Goal: Navigation & Orientation: Find specific page/section

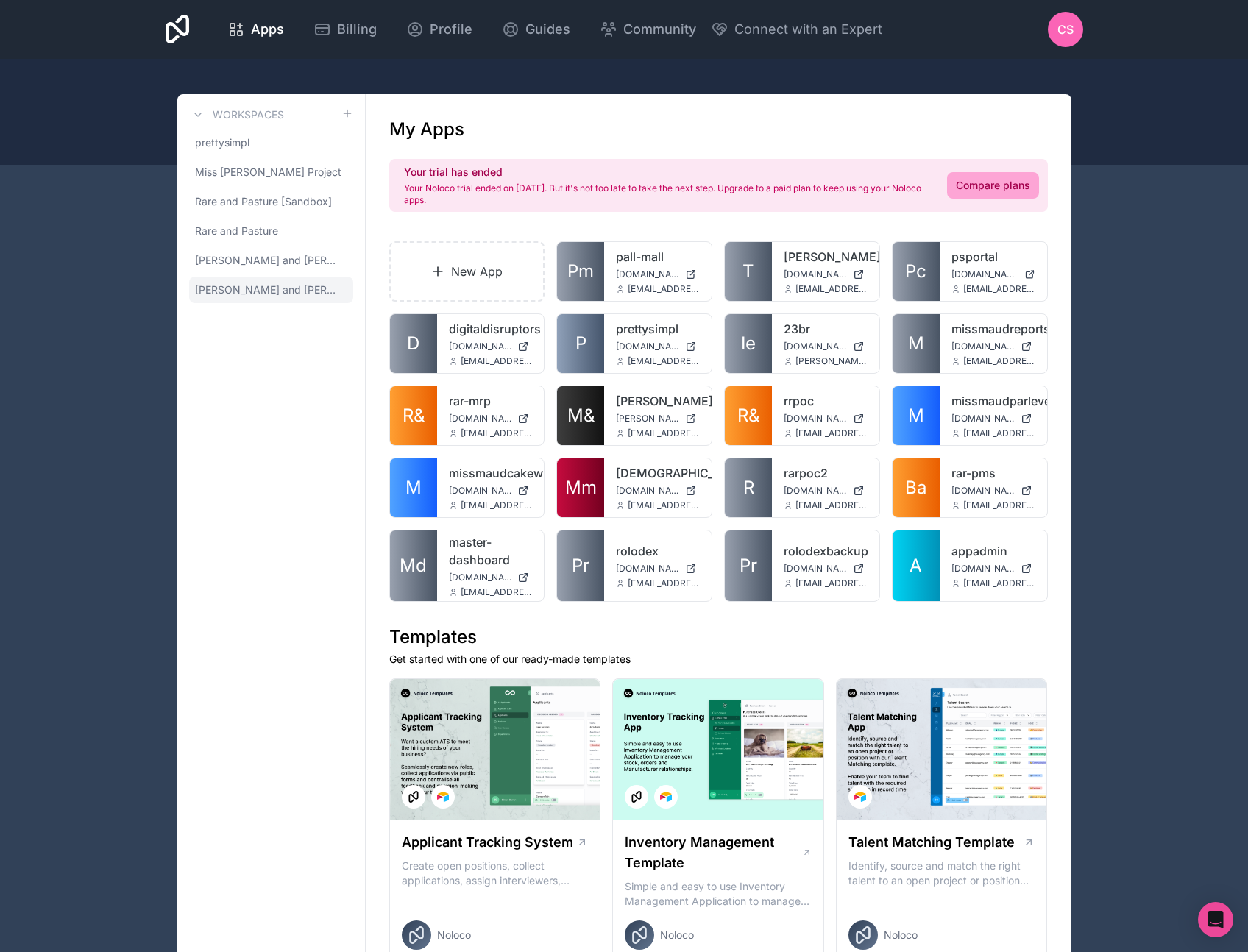
click at [276, 291] on span "[PERSON_NAME] and [PERSON_NAME]" at bounding box center [267, 289] width 146 height 15
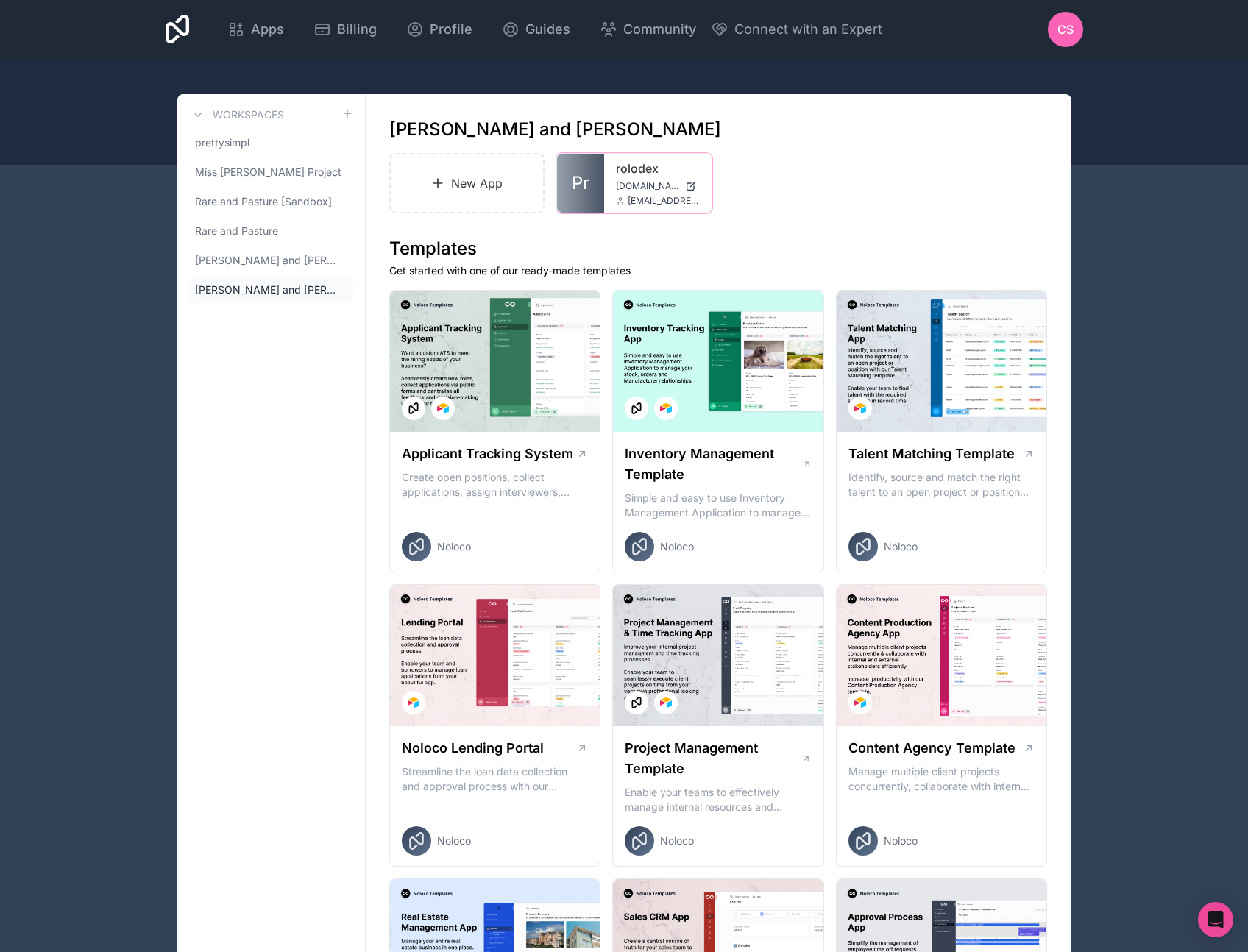
click at [0, 0] on icon at bounding box center [0, 0] width 0 height 0
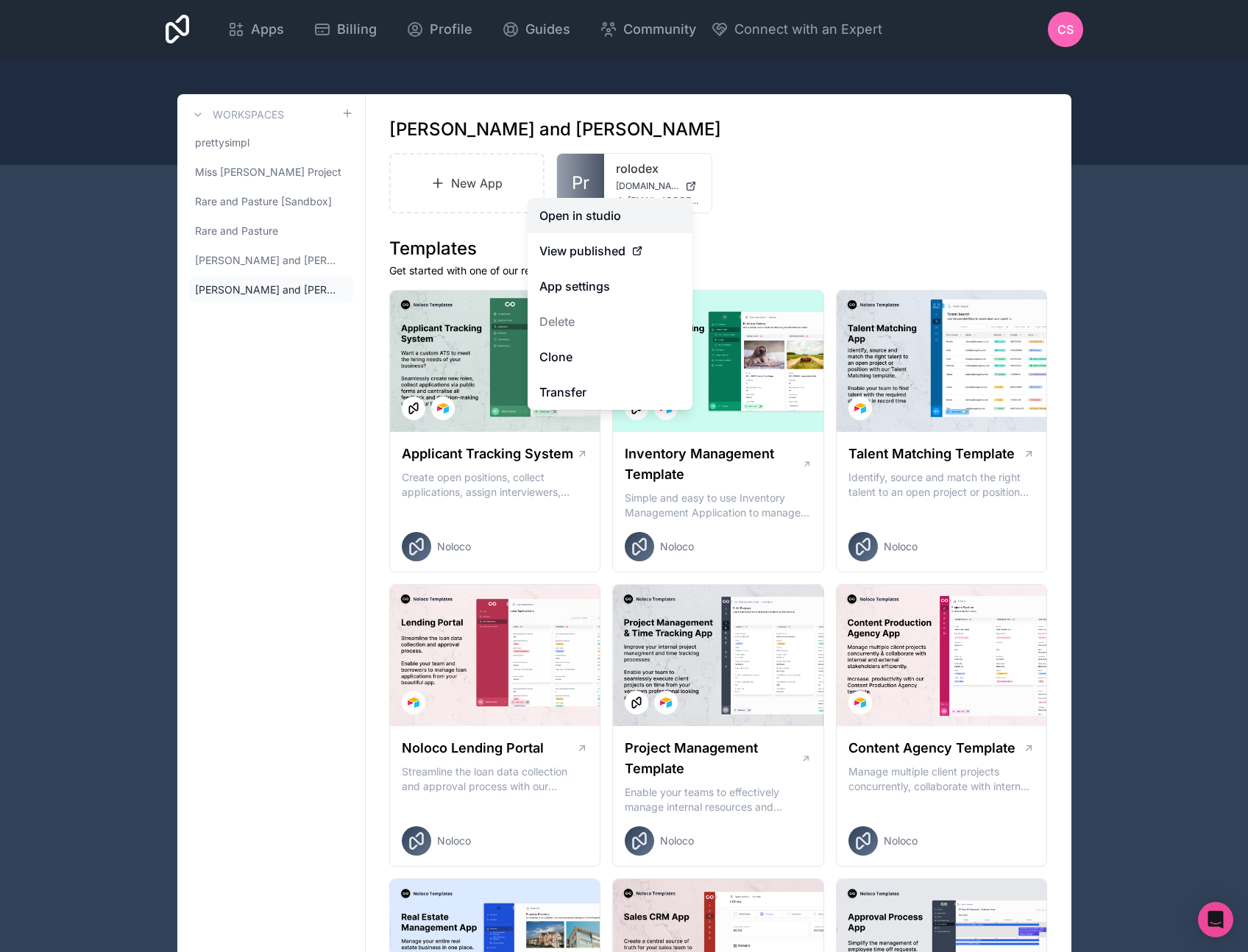
click at [612, 224] on link "Open in studio" at bounding box center [610, 216] width 165 height 35
